Goal: Transaction & Acquisition: Purchase product/service

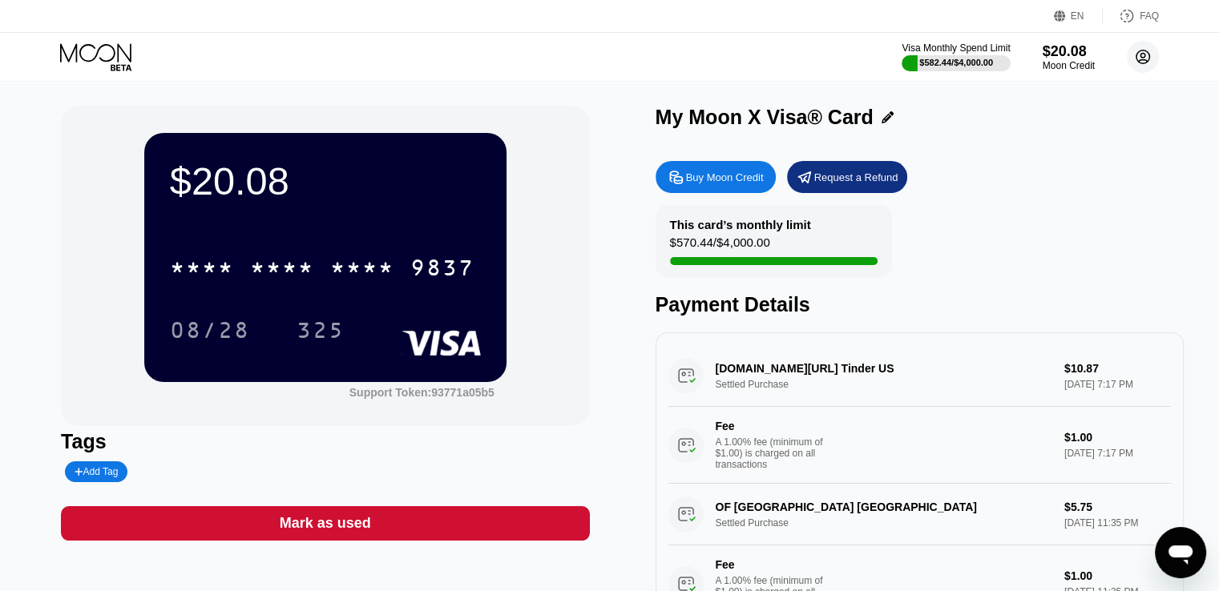
click at [1149, 57] on icon at bounding box center [1143, 57] width 14 height 14
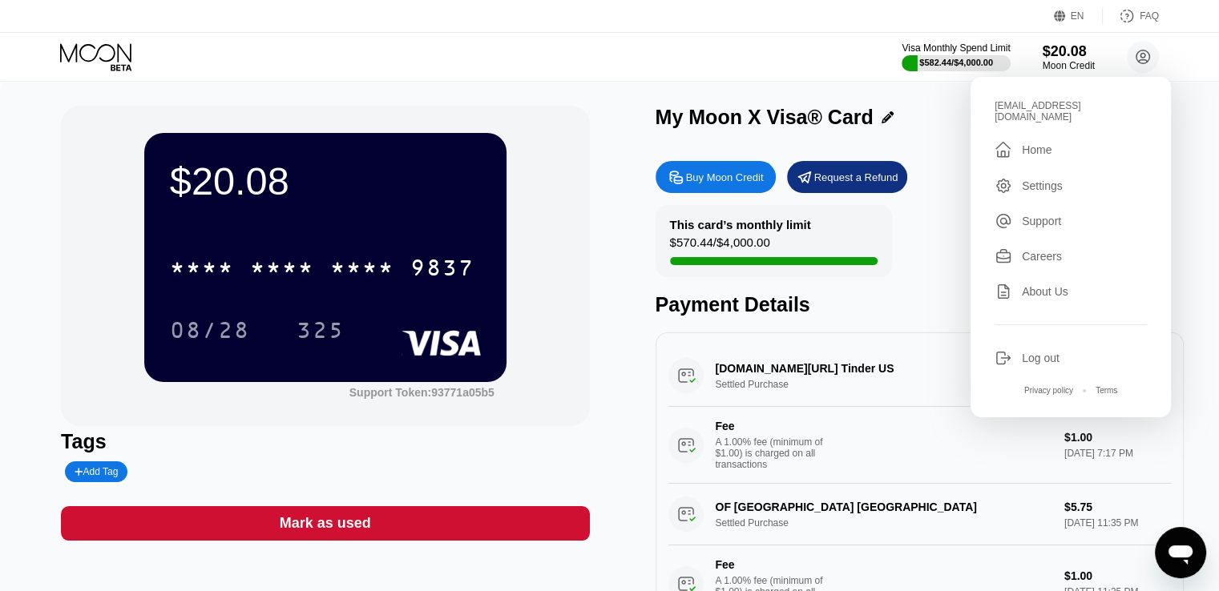
click at [1042, 352] on div "Log out" at bounding box center [1040, 358] width 38 height 13
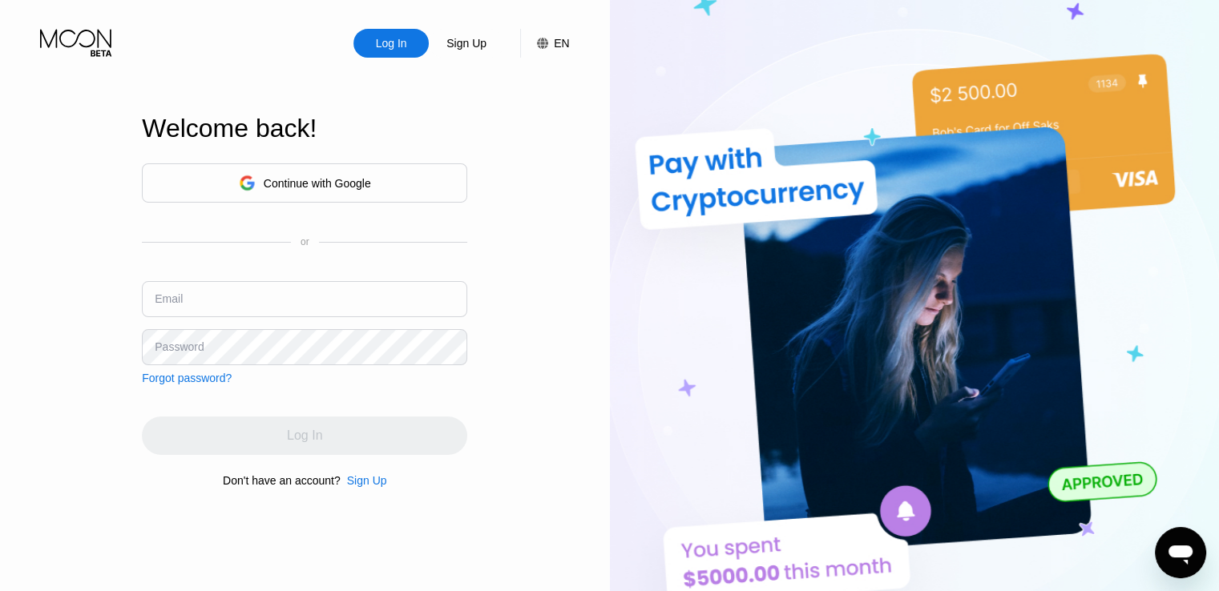
type input "shkla1cc1@digitalcointreeltd.com"
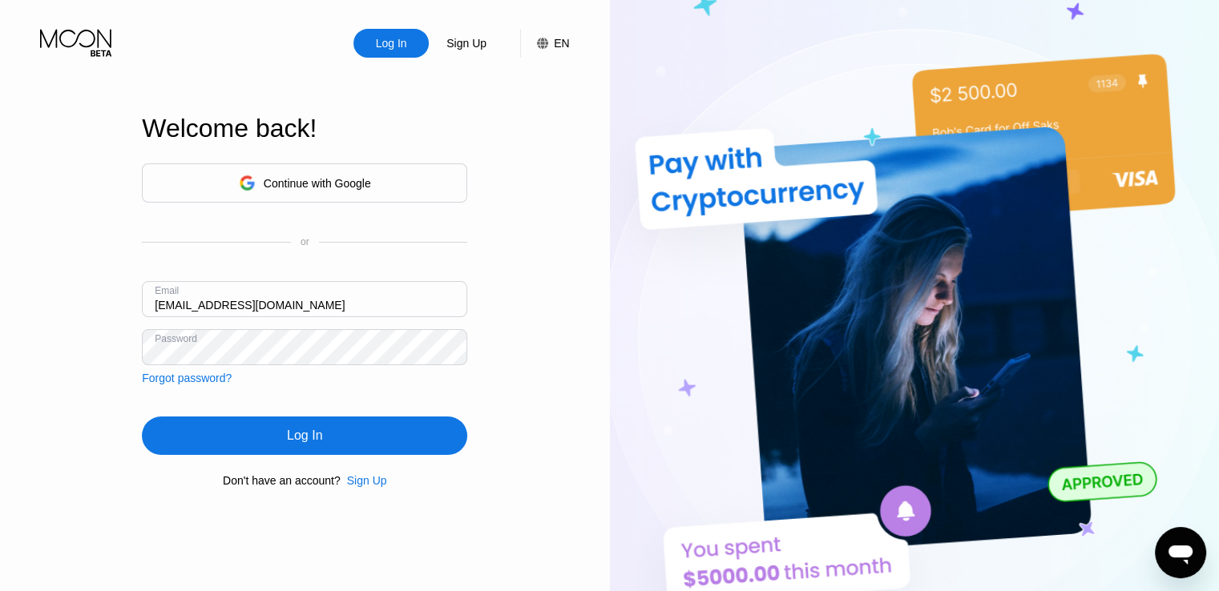
click at [542, 267] on div "Log In Sign Up EN Language Select an item Save Welcome back! Continue with Goog…" at bounding box center [305, 325] width 610 height 651
click at [303, 177] on div "Continue with Google" at bounding box center [317, 183] width 107 height 13
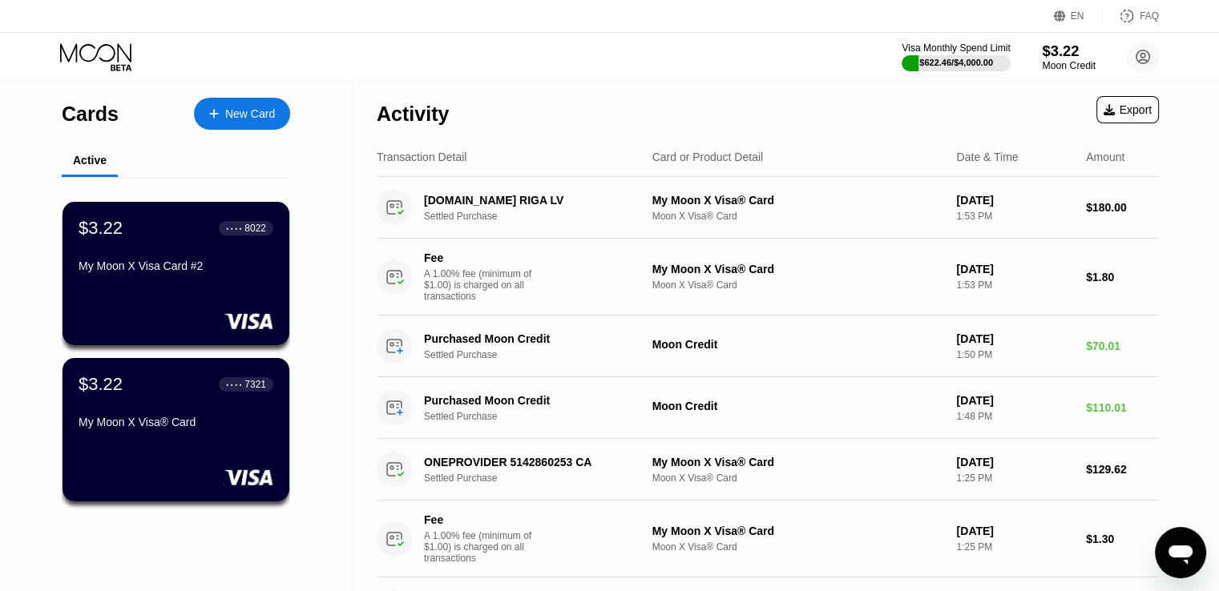
click at [1067, 48] on div "$3.22" at bounding box center [1068, 50] width 54 height 17
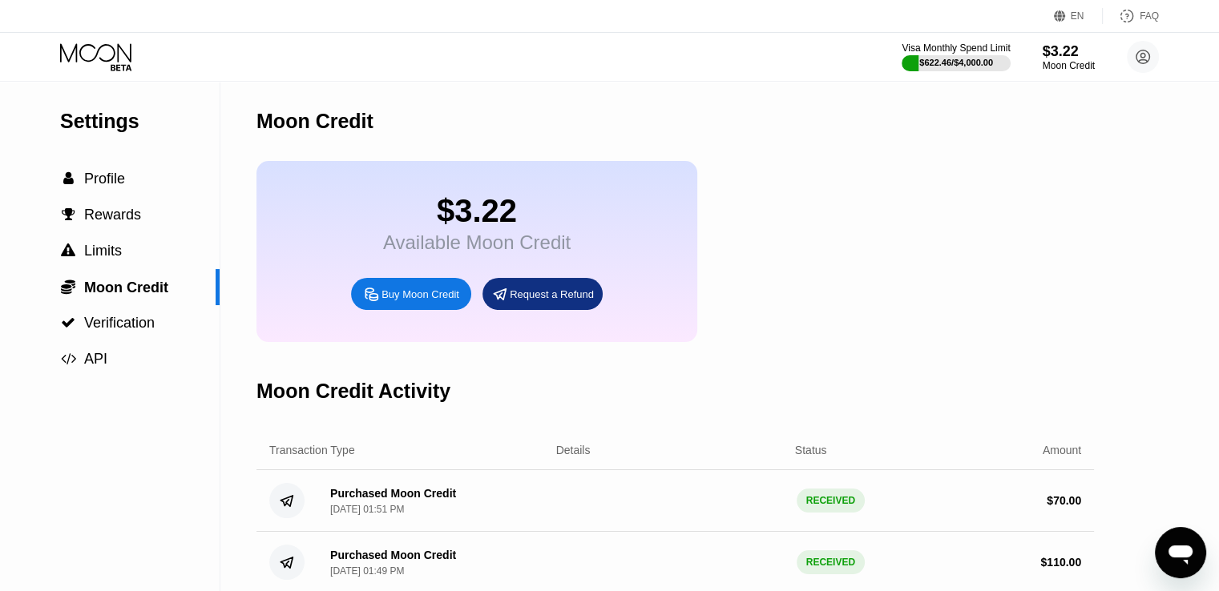
click at [381, 310] on div "Buy Moon Credit" at bounding box center [411, 294] width 120 height 32
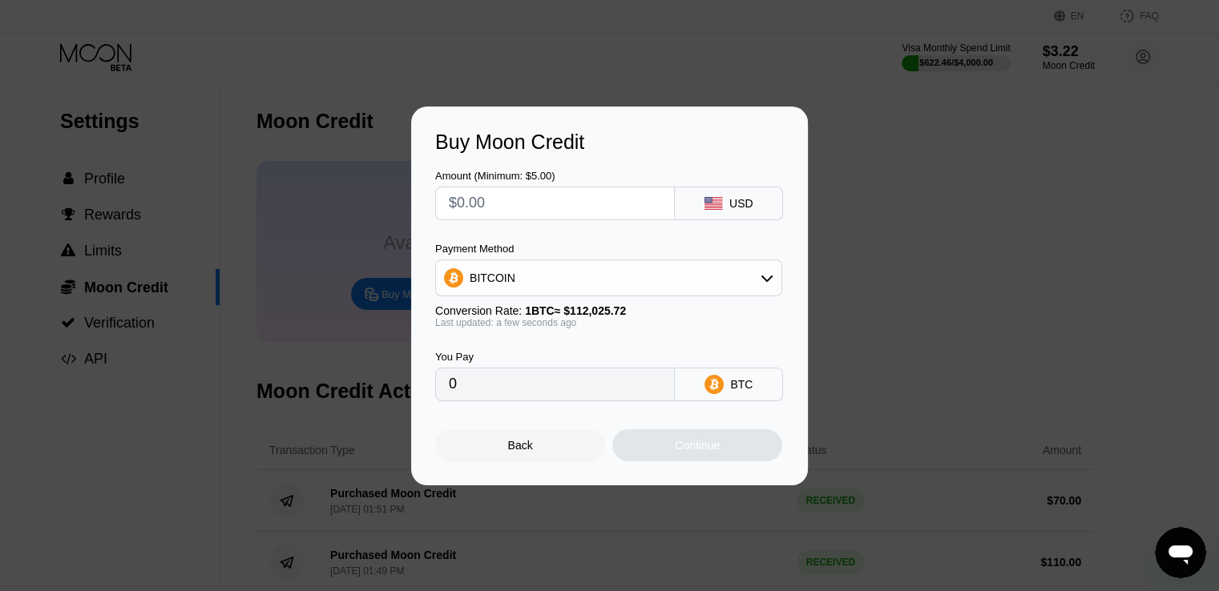
click at [544, 203] on input "text" at bounding box center [555, 203] width 212 height 32
type input "$8"
type input "0.00007142"
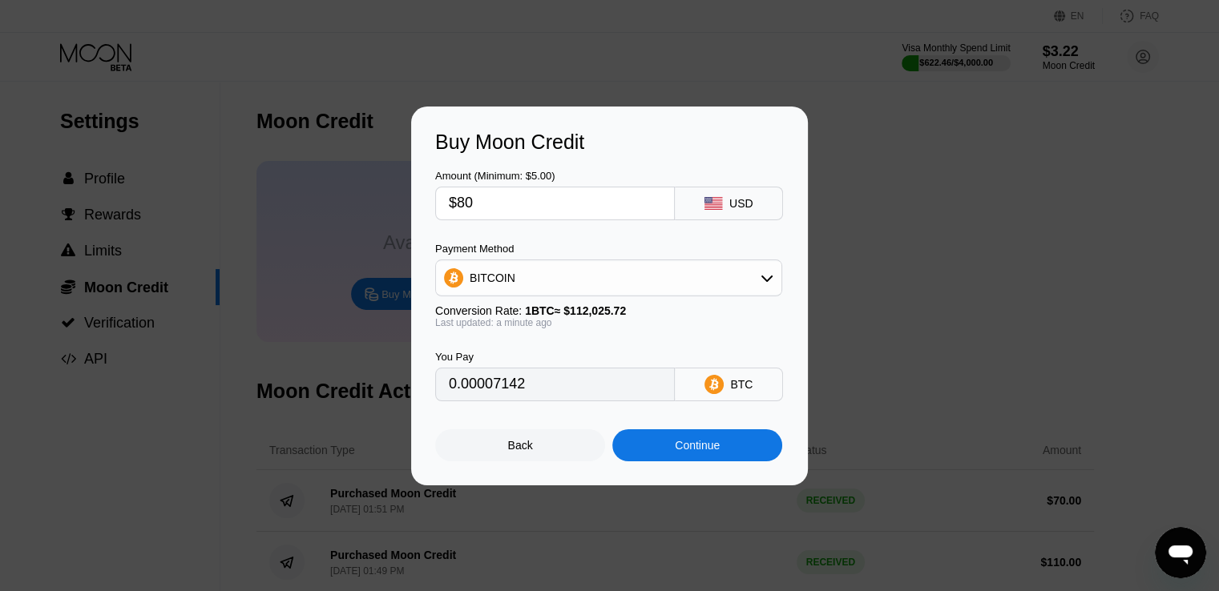
type input "$800"
type input "0.00714122"
type input "$800"
click at [586, 268] on div "BITCOIN" at bounding box center [608, 278] width 345 height 32
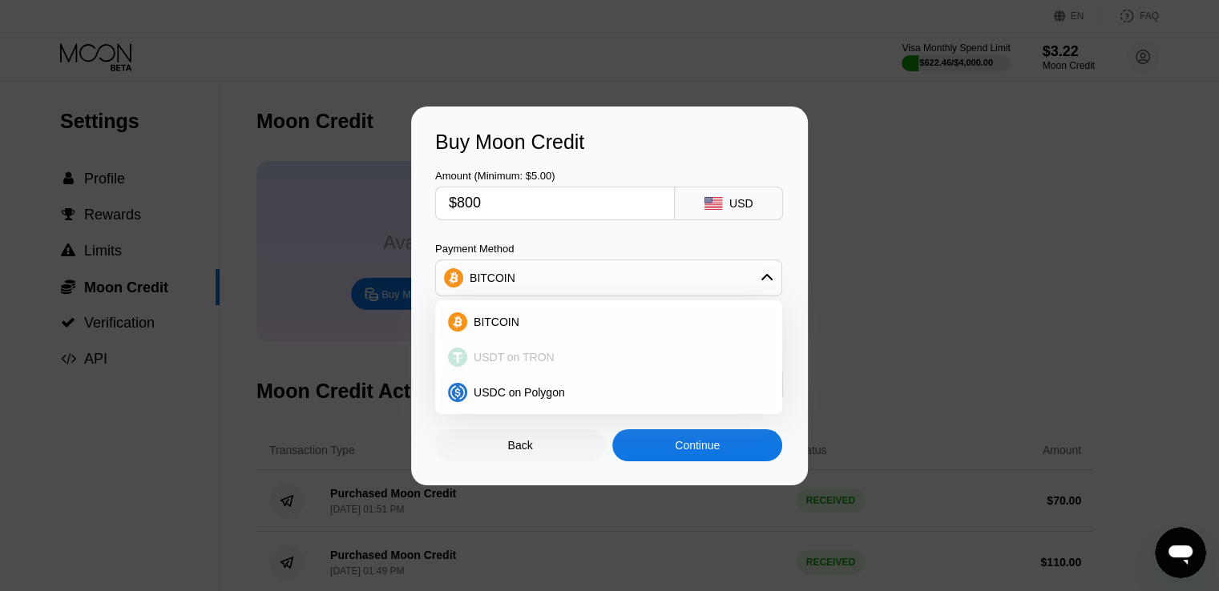
click at [546, 361] on span "USDT on TRON" at bounding box center [513, 357] width 81 height 13
type input "808.08"
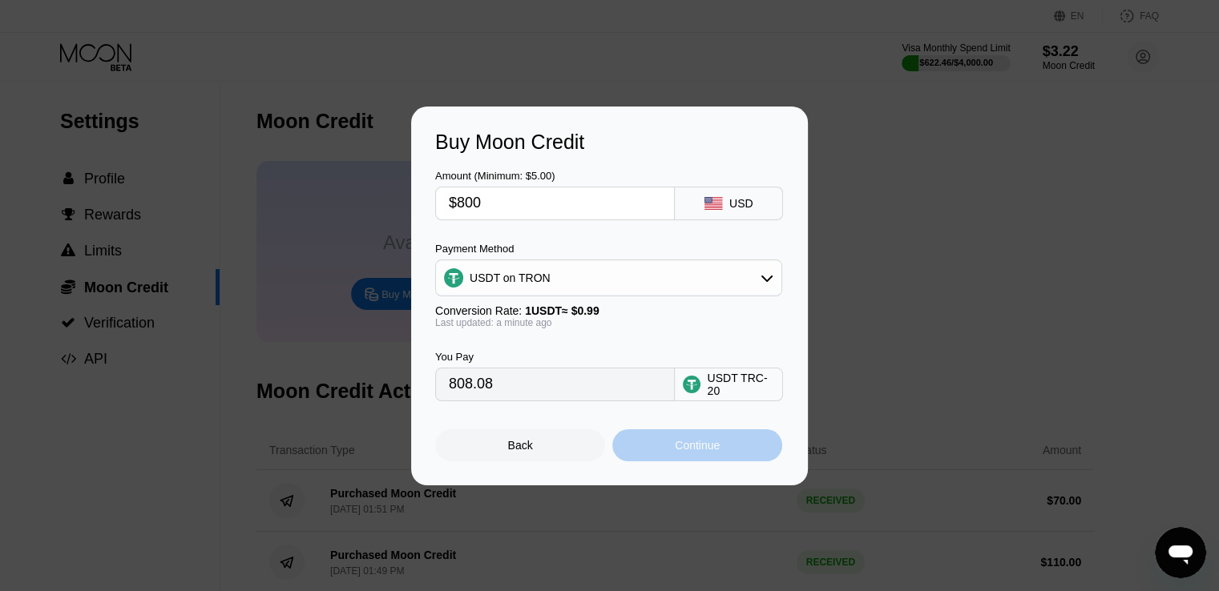
click at [696, 451] on div "Continue" at bounding box center [697, 445] width 45 height 13
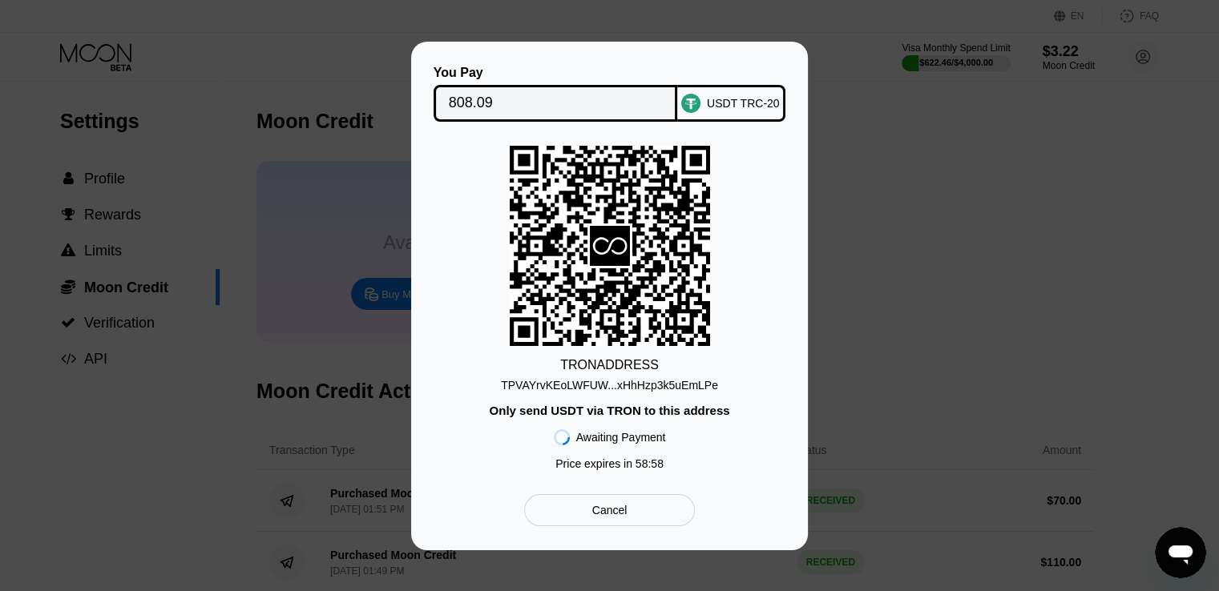
click at [679, 389] on div "TPVAYrvKEoLWFUW...xHhHzp3k5uEmLPe" at bounding box center [609, 385] width 217 height 13
click at [666, 382] on div "TPVAYrvKEoLWFUW...xHhHzp3k5uEmLPe" at bounding box center [609, 385] width 217 height 13
click at [473, 99] on input "808.09" at bounding box center [556, 103] width 214 height 32
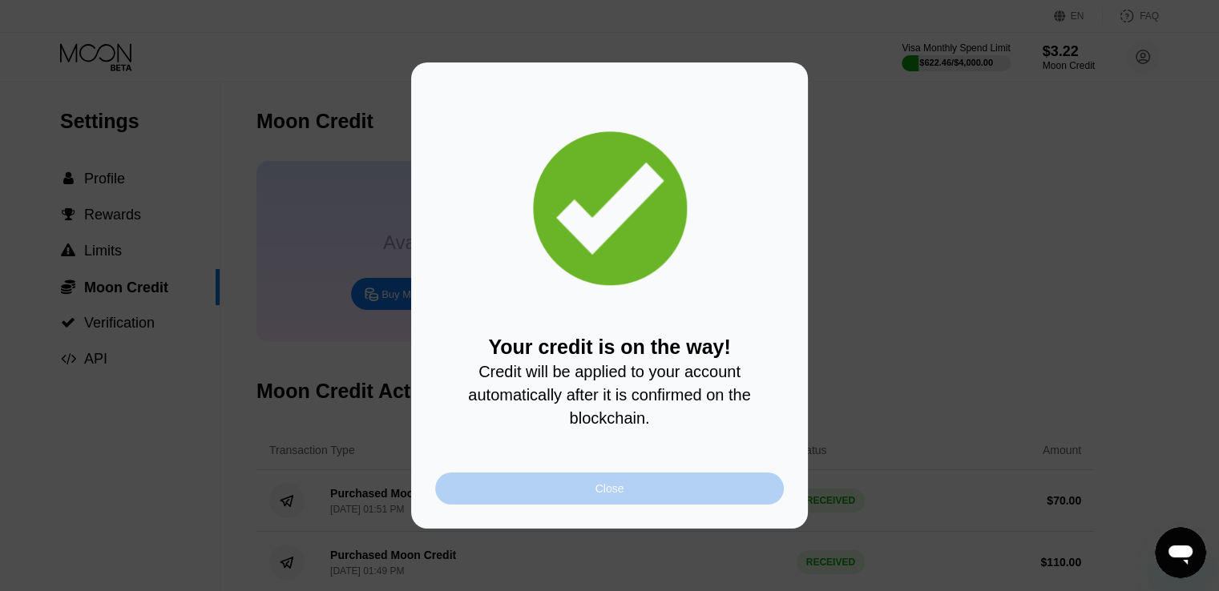
click at [643, 493] on div "Close" at bounding box center [609, 489] width 348 height 32
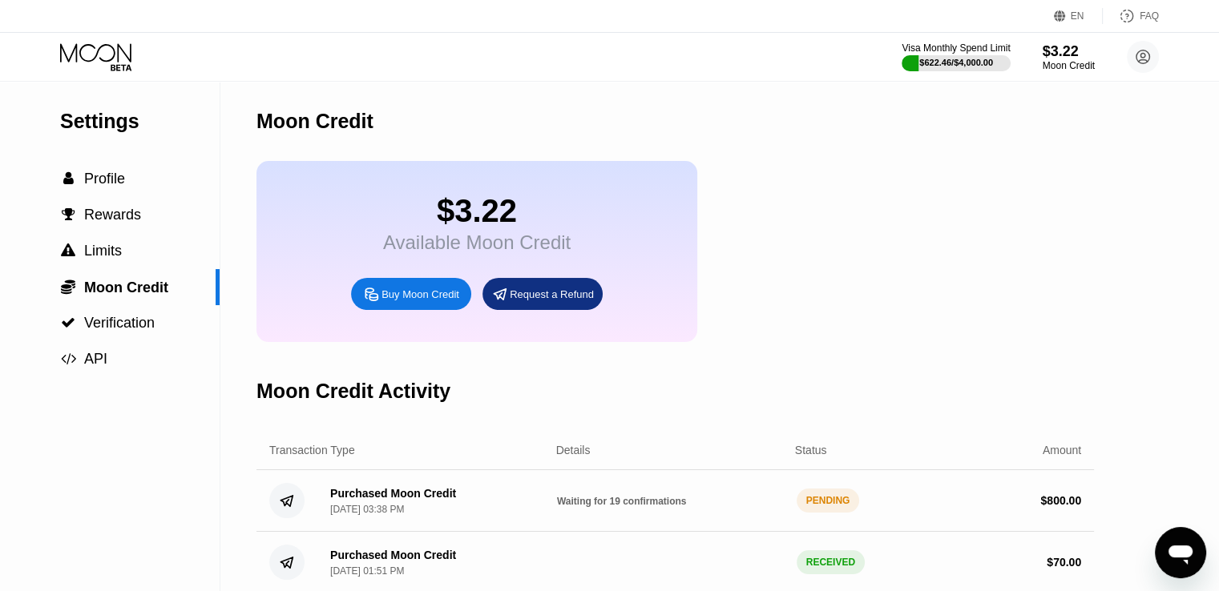
click at [815, 295] on div "$3.22 Available Moon Credit Buy Moon Credit Request a Refund" at bounding box center [674, 251] width 837 height 181
click at [104, 51] on icon at bounding box center [97, 57] width 75 height 28
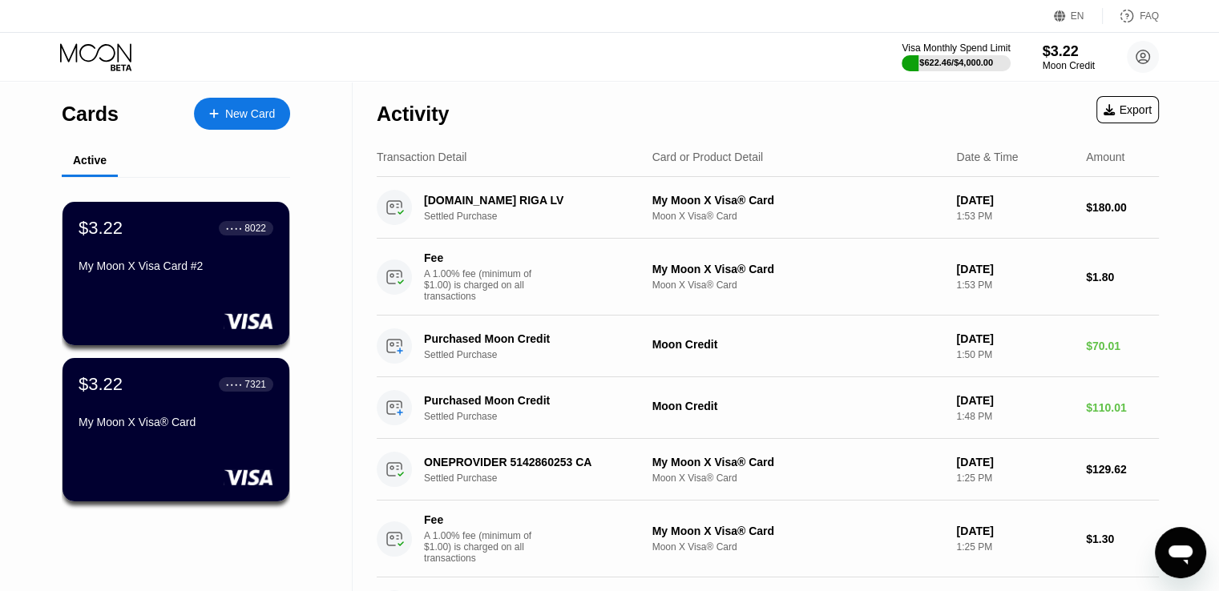
click at [574, 60] on div "Visa Monthly Spend Limit $622.46 / $4,000.00 $3.22 Moon Credit Creative Sparrow…" at bounding box center [609, 57] width 1219 height 48
click at [225, 429] on div "My Moon X Visa® Card" at bounding box center [176, 422] width 196 height 13
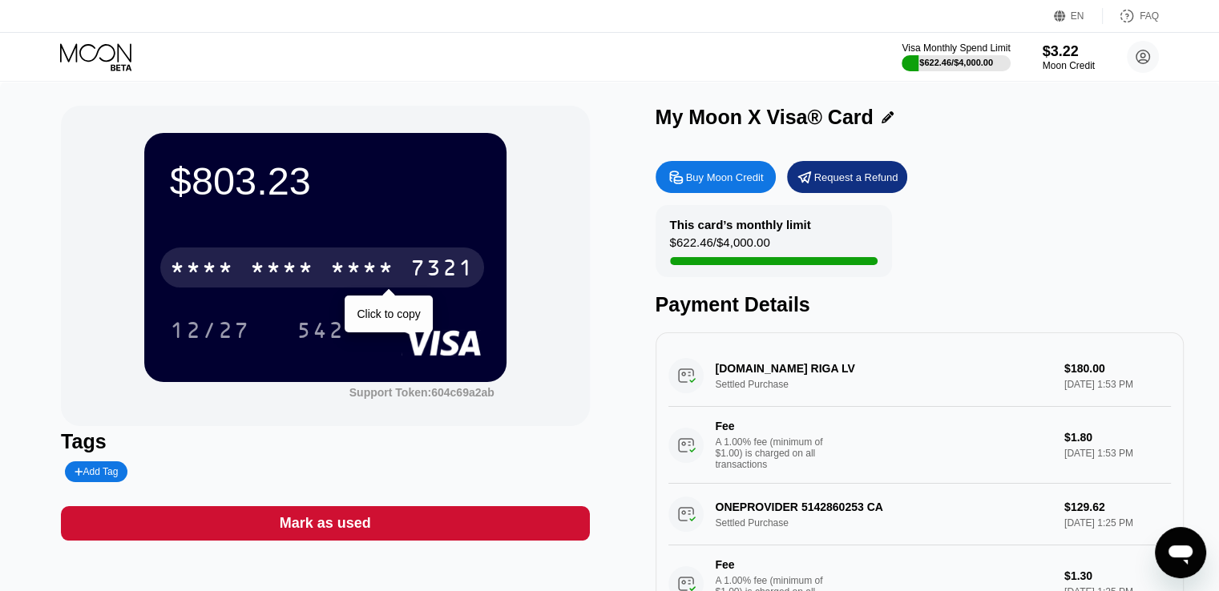
click at [372, 266] on div "* * * *" at bounding box center [362, 270] width 64 height 26
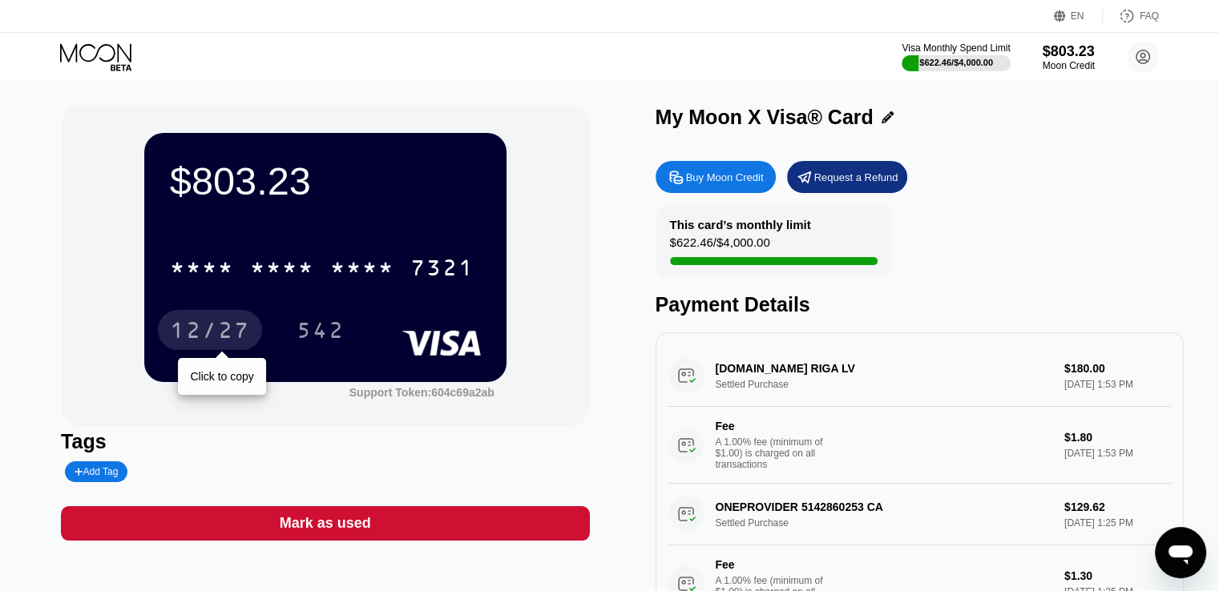
click at [220, 328] on div "12/27" at bounding box center [210, 333] width 80 height 26
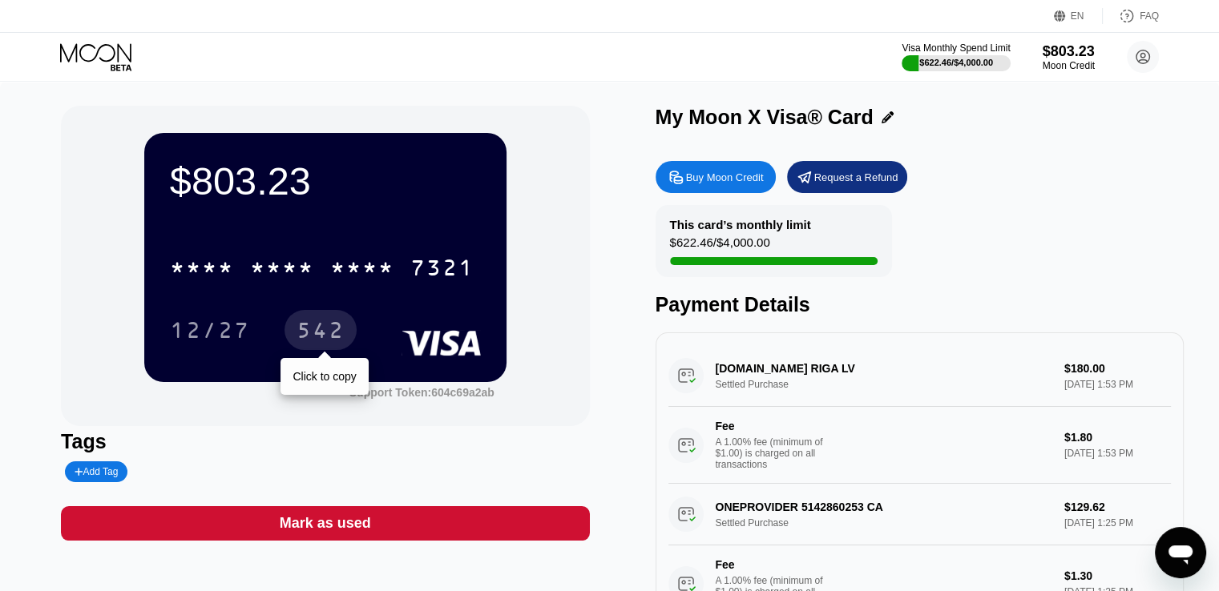
click at [321, 332] on div "542" at bounding box center [320, 333] width 48 height 26
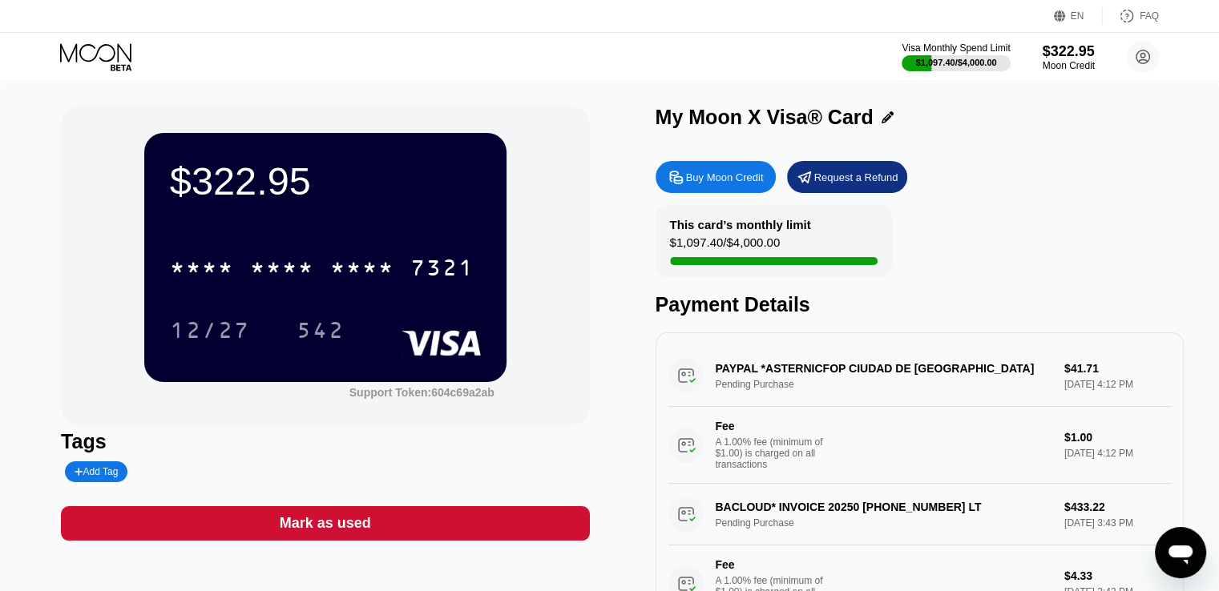
click at [582, 59] on div "Visa Monthly Spend Limit $1,097.40 / $4,000.00 $322.95 Moon Credit Creative Spa…" at bounding box center [609, 57] width 1219 height 48
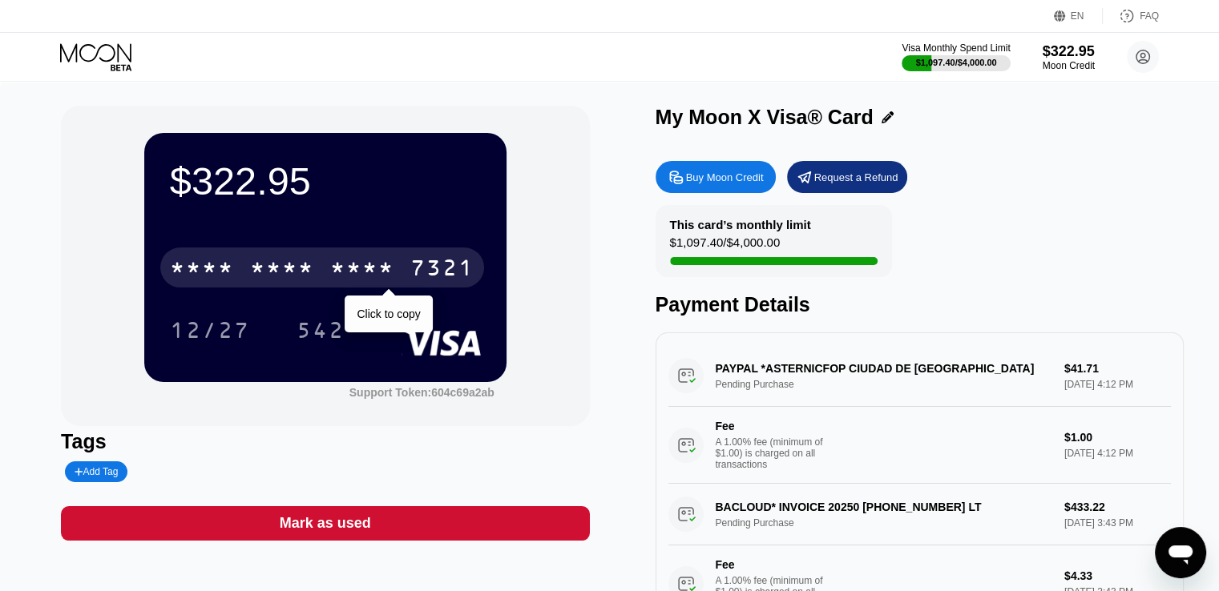
click at [320, 276] on div "* * * * * * * * * * * * 7321" at bounding box center [322, 268] width 324 height 40
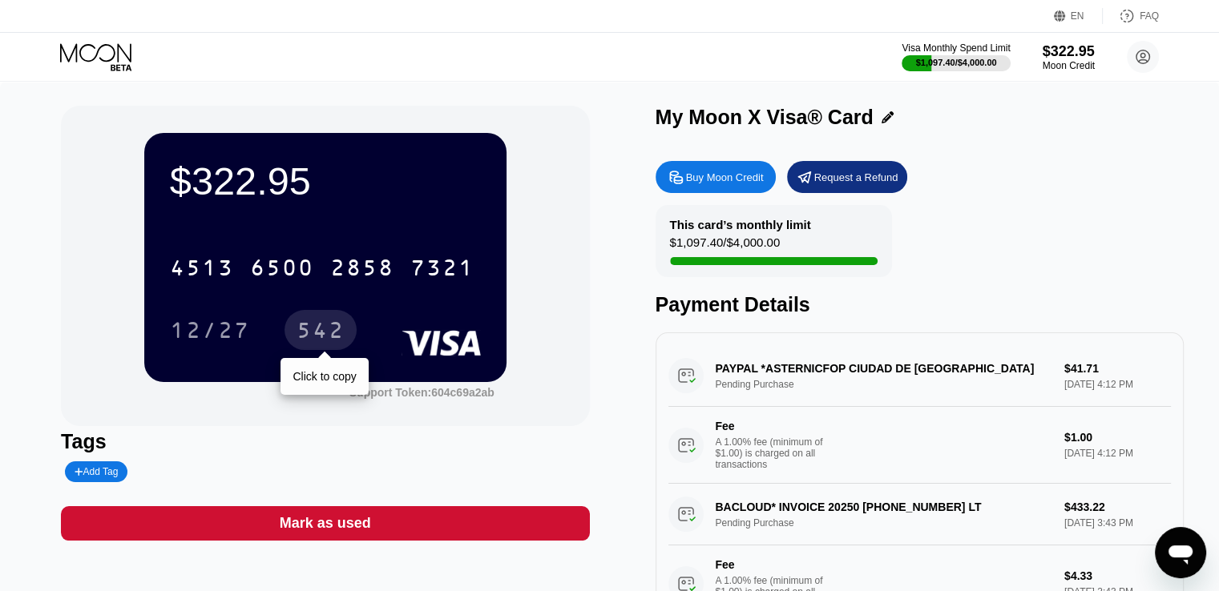
click at [320, 328] on div "542" at bounding box center [320, 333] width 48 height 26
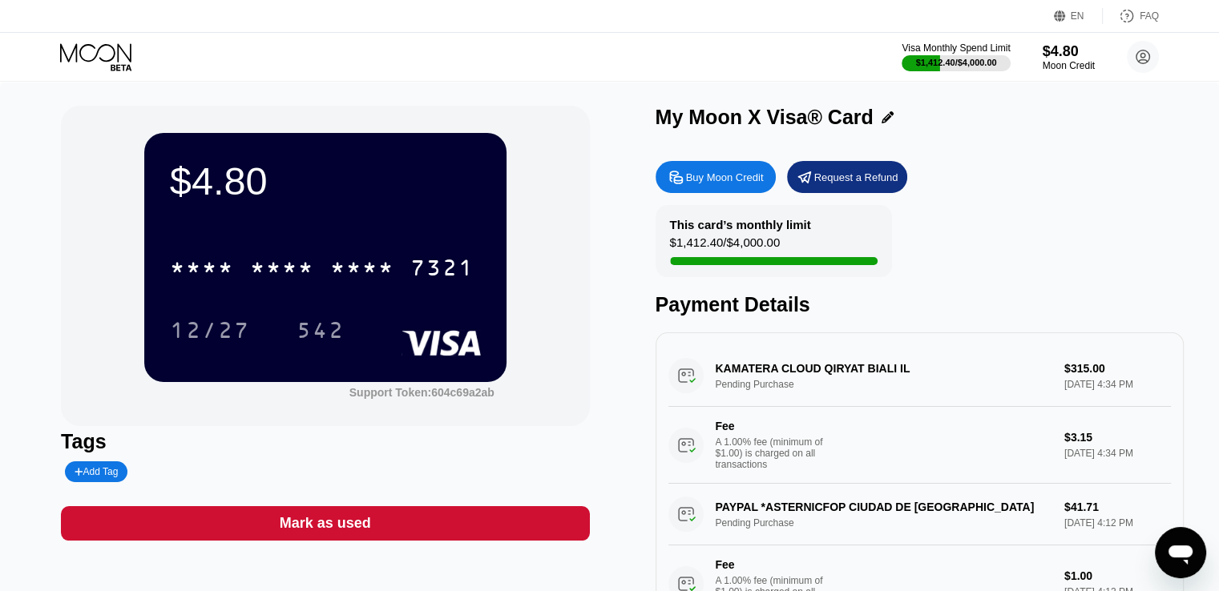
click at [107, 40] on div "Visa Monthly Spend Limit $1,412.40 / $4,000.00 $4.80 Moon Credit Creative Sparr…" at bounding box center [609, 57] width 1219 height 48
click at [107, 49] on icon at bounding box center [97, 57] width 75 height 28
